Goal: Check status

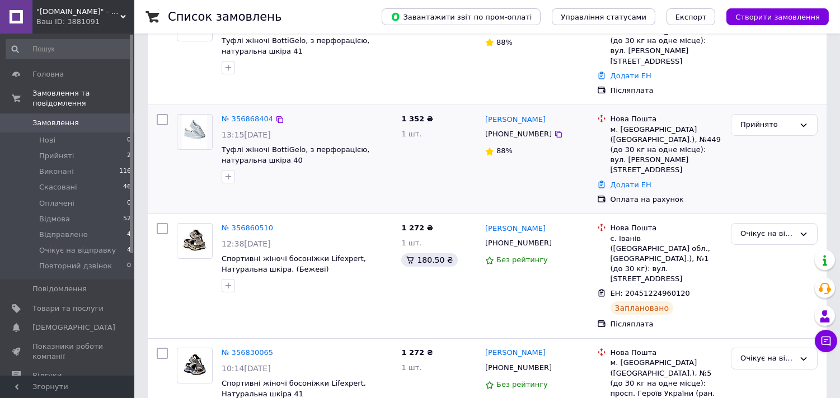
scroll to position [186, 0]
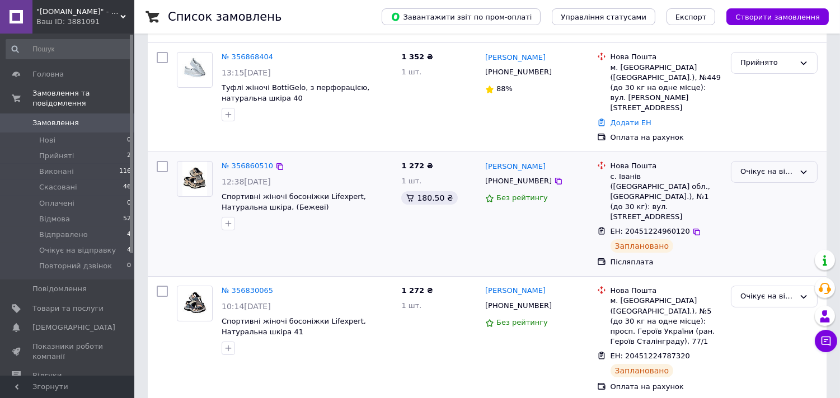
click at [762, 161] on div "Очікує на відправку" at bounding box center [774, 172] width 87 height 22
click at [759, 226] on li "Відправлено" at bounding box center [774, 236] width 86 height 21
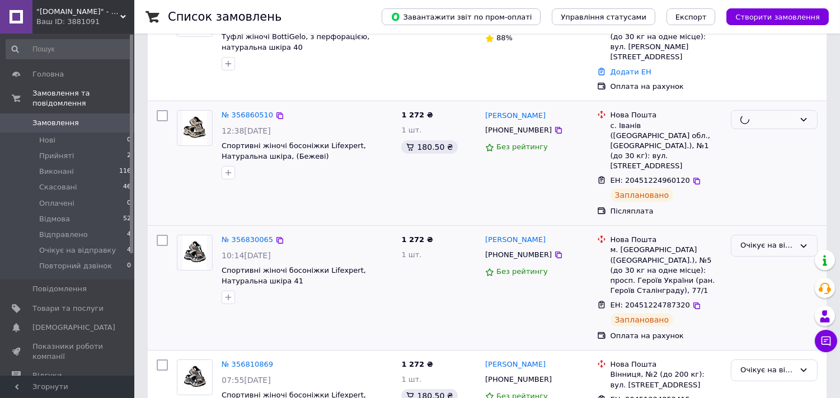
click at [760, 240] on div "Очікує на відправку" at bounding box center [767, 246] width 54 height 12
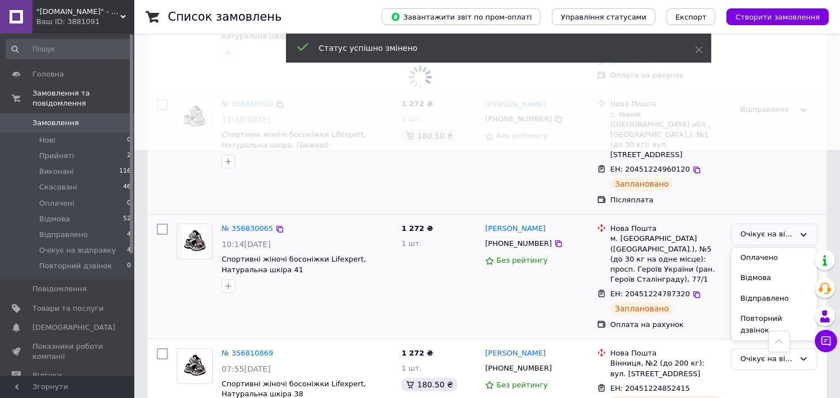
click at [759, 289] on li "Відправлено" at bounding box center [774, 299] width 86 height 21
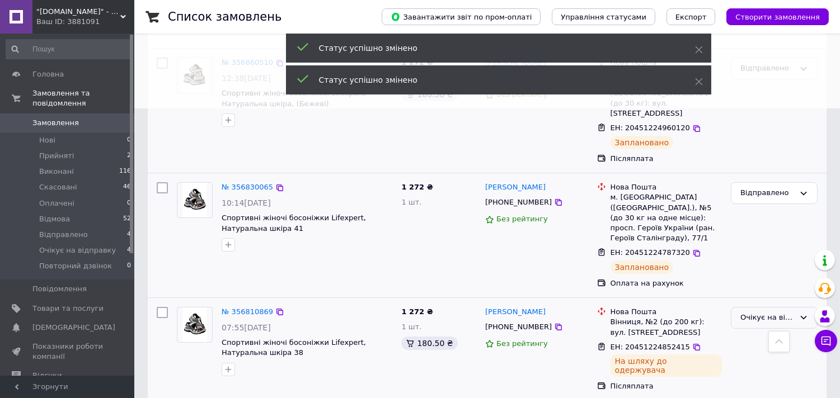
scroll to position [373, 0]
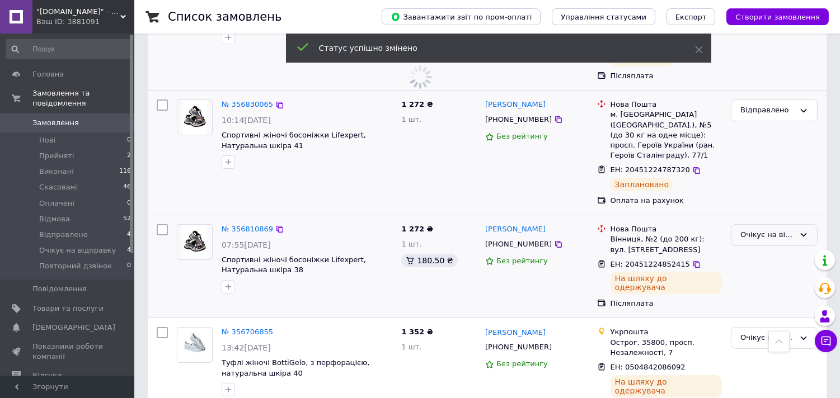
click at [761, 229] on div "Очікує на відправку" at bounding box center [767, 235] width 54 height 12
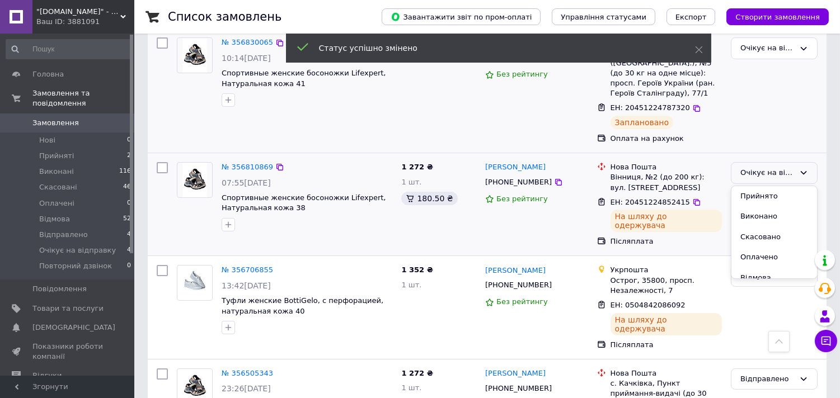
scroll to position [62, 0]
click at [758, 227] on li "Відправлено" at bounding box center [774, 237] width 86 height 21
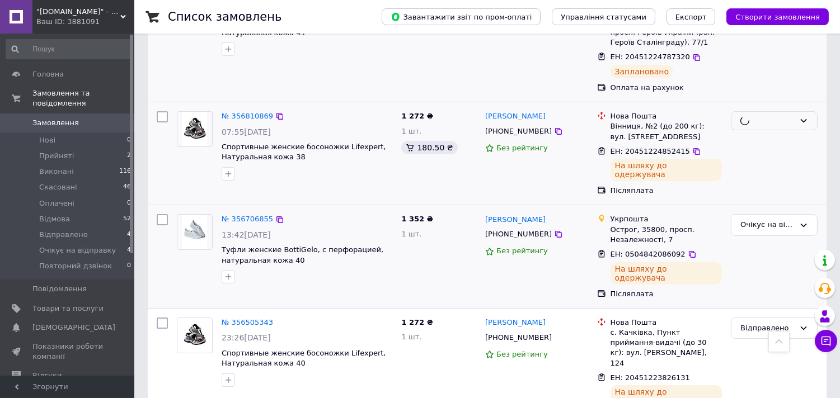
scroll to position [497, 0]
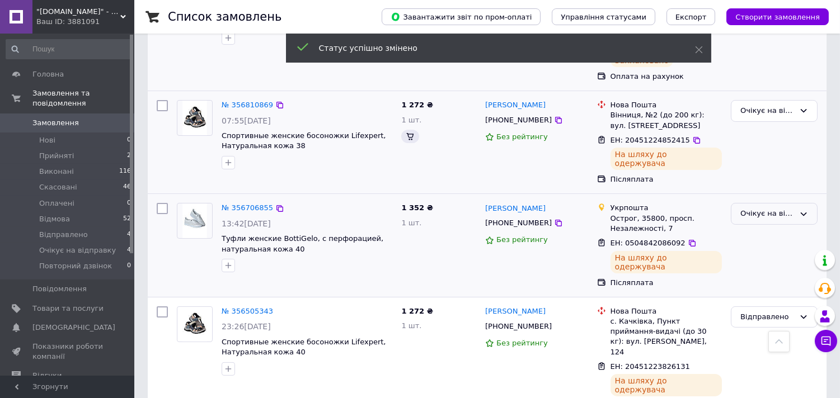
click at [764, 203] on div "Очікує на відправку" at bounding box center [774, 214] width 87 height 22
click at [759, 268] on li "Відправлено" at bounding box center [774, 278] width 86 height 21
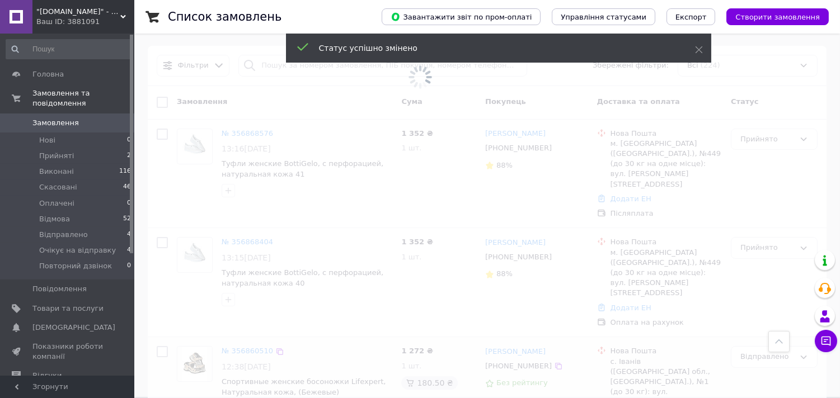
scroll to position [0, 0]
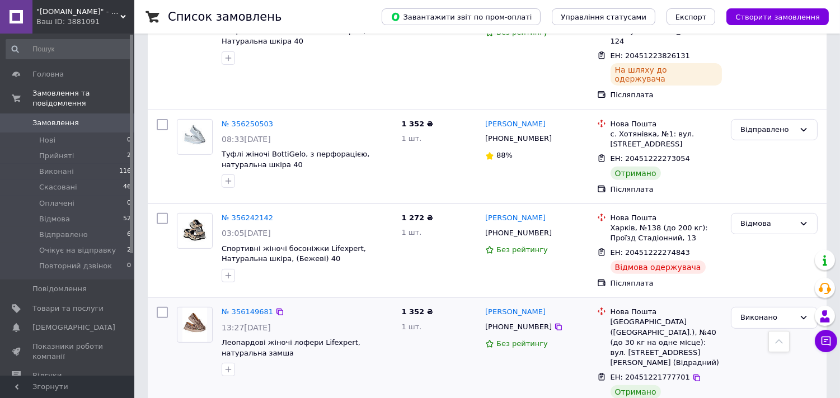
scroll to position [870, 0]
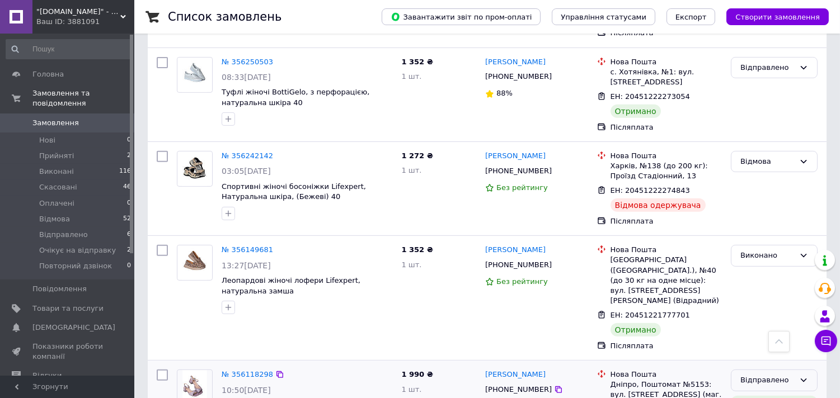
click at [745, 375] on div "Відправлено" at bounding box center [767, 381] width 54 height 12
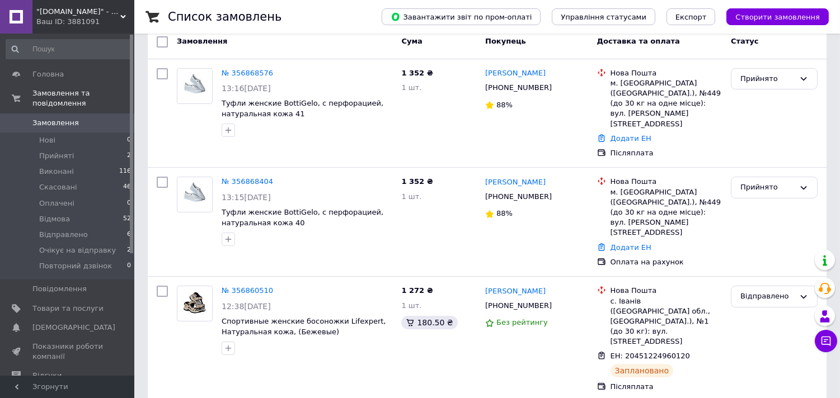
scroll to position [0, 0]
